Goal: Find specific fact: Find specific fact

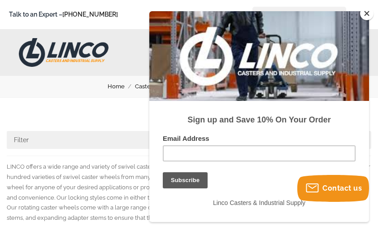
click at [369, 14] on button "Close" at bounding box center [366, 13] width 13 height 13
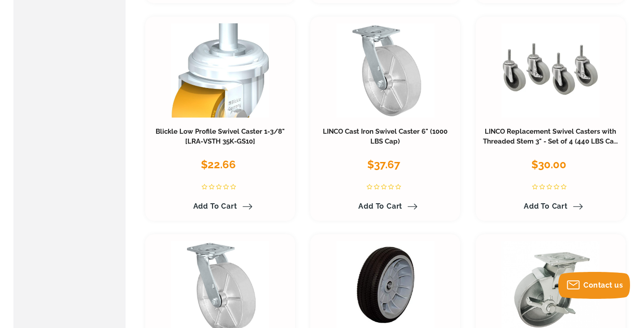
scroll to position [1126, 0]
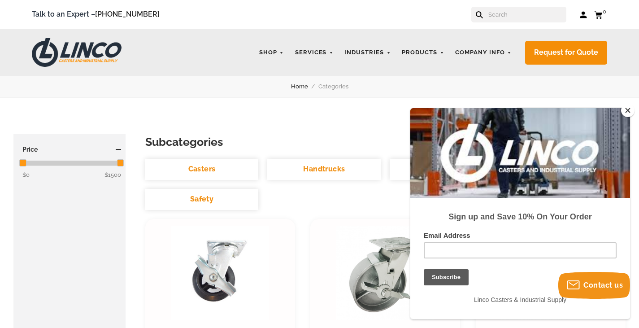
click at [378, 114] on button "Close" at bounding box center [627, 110] width 13 height 13
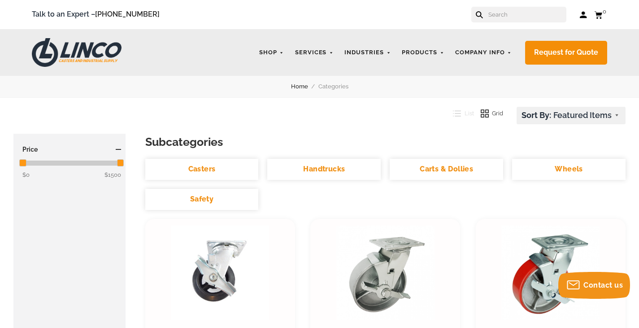
click at [378, 12] on input "text" at bounding box center [526, 15] width 79 height 16
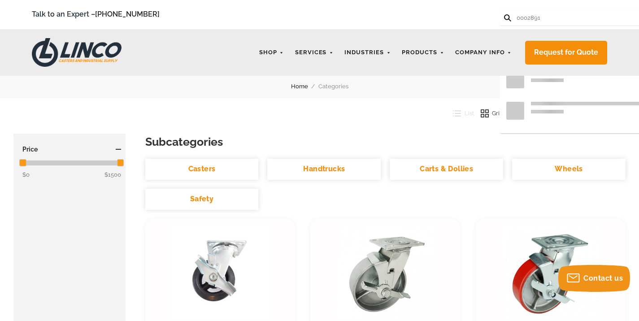
type input "0002891"
click at [378, 14] on button at bounding box center [507, 17] width 6 height 6
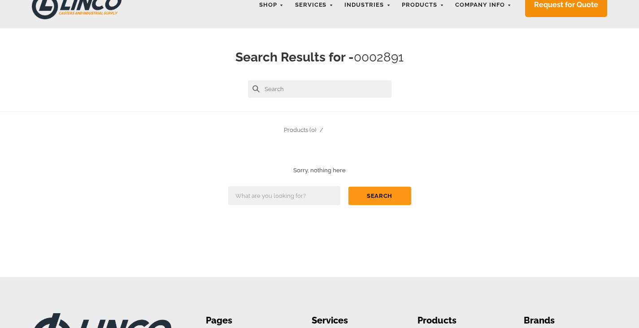
scroll to position [96, 0]
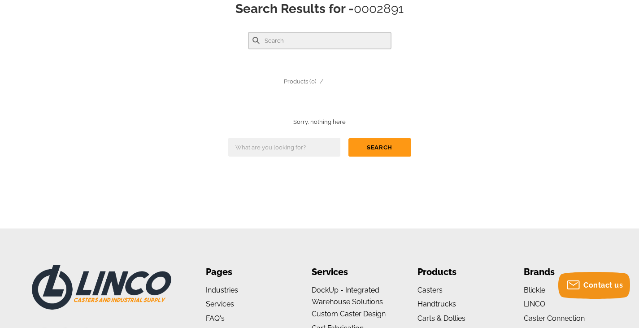
click at [300, 36] on input "text" at bounding box center [320, 40] width 144 height 17
type input "2"
type input "409617"
click at [252, 37] on button at bounding box center [255, 40] width 7 height 7
